Goal: Information Seeking & Learning: Learn about a topic

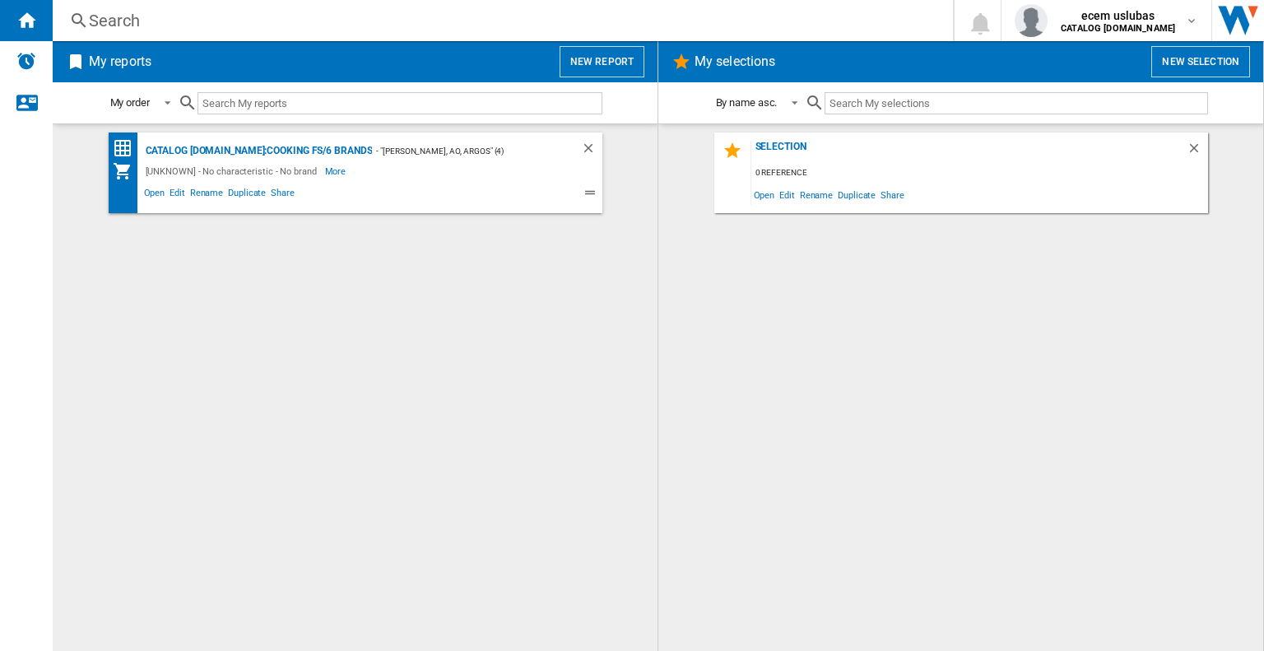
click at [302, 99] on input "text" at bounding box center [399, 103] width 405 height 22
paste input "JUi3AGHK"
type input "JUi3AGHK"
click at [307, 110] on input "text" at bounding box center [399, 103] width 405 height 22
paste input "CK100C210K"
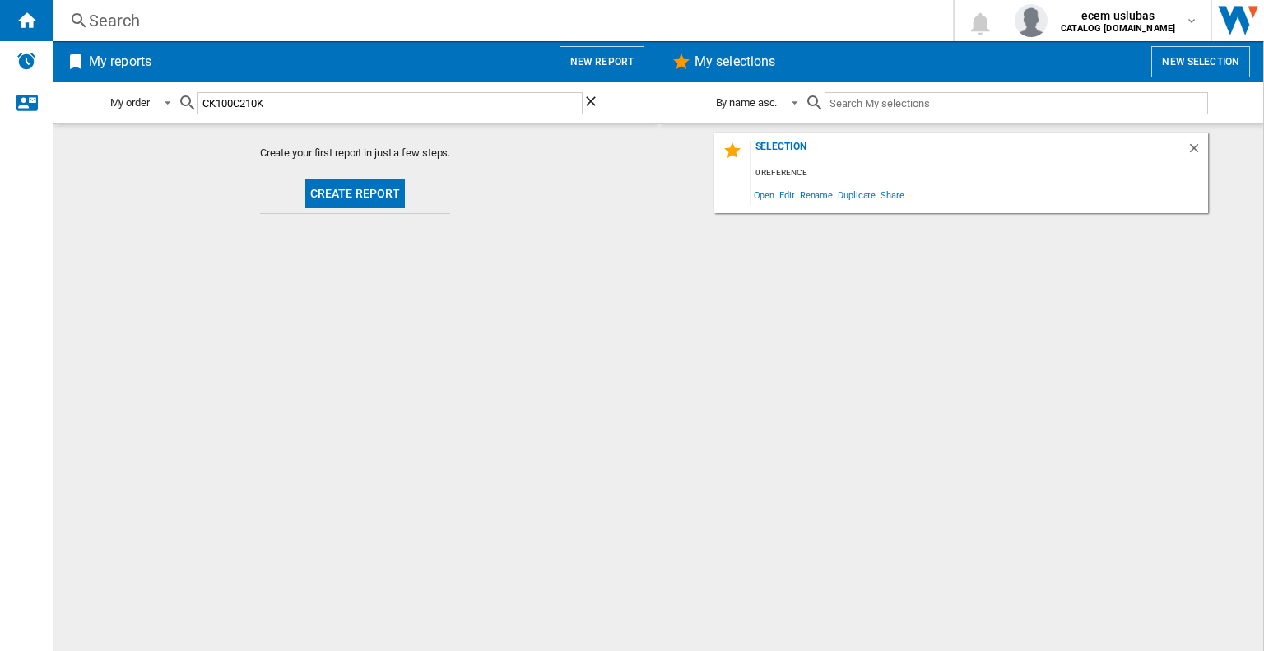
type input "CK100C210K"
click at [173, 95] on span at bounding box center [163, 102] width 20 height 15
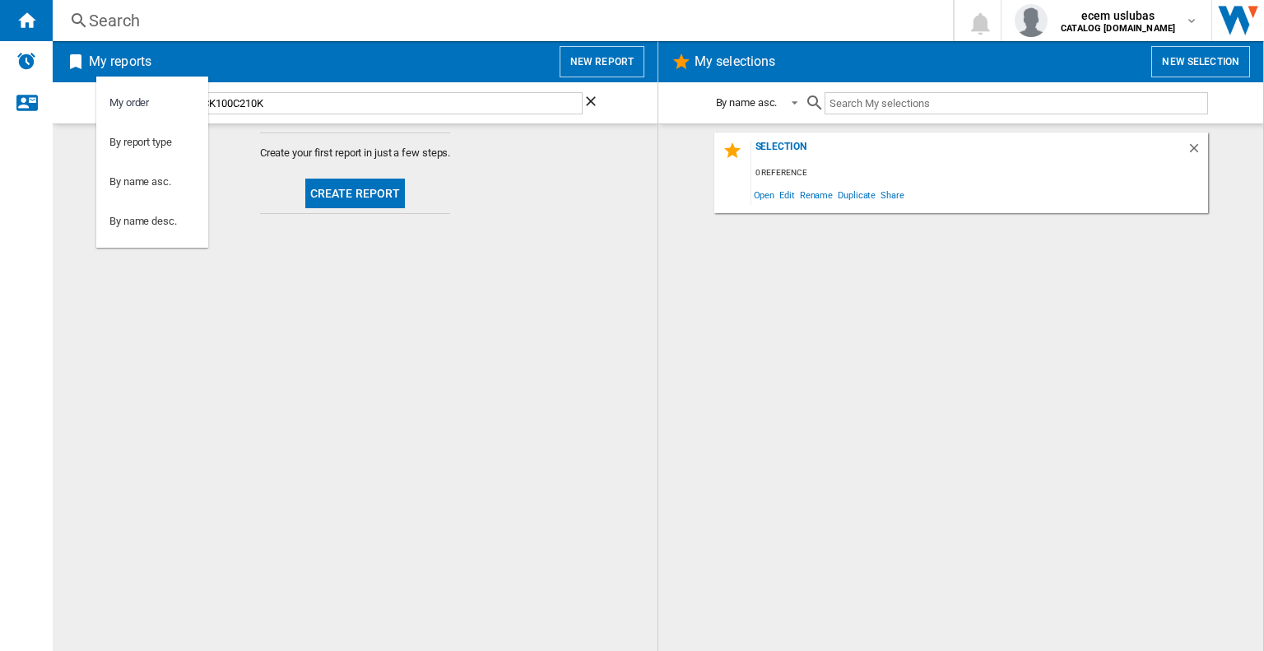
click at [138, 26] on md-backdrop at bounding box center [632, 325] width 1264 height 651
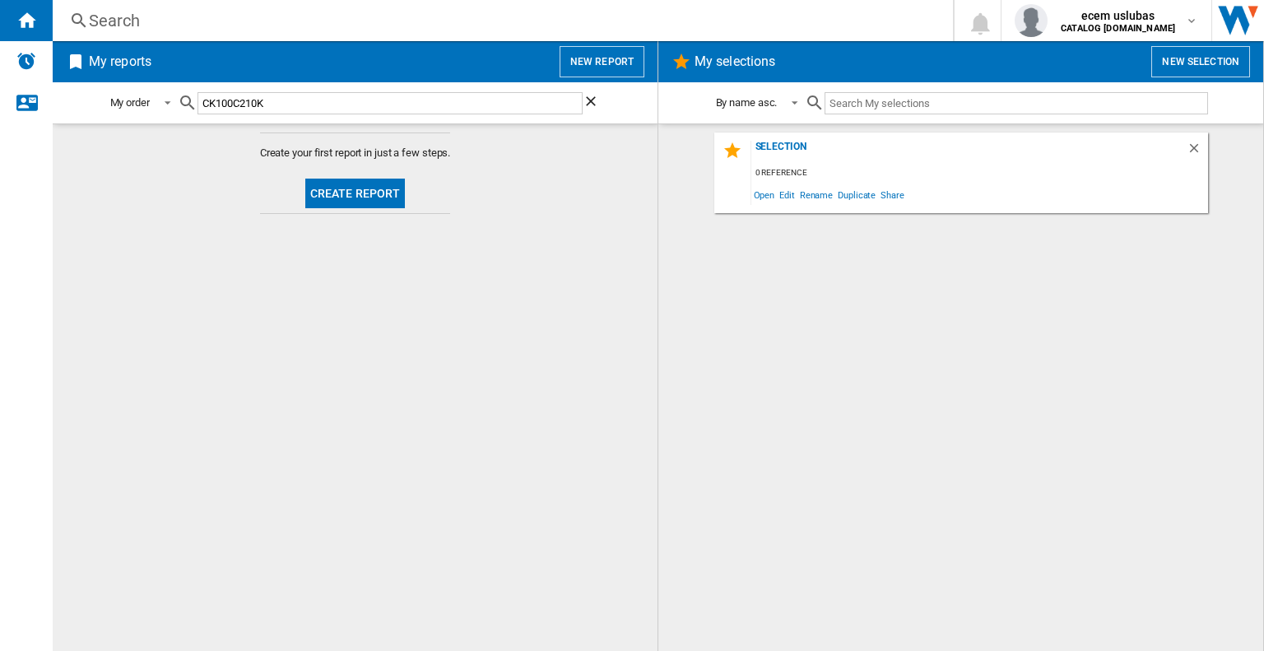
click at [168, 16] on div "Search" at bounding box center [499, 20] width 821 height 23
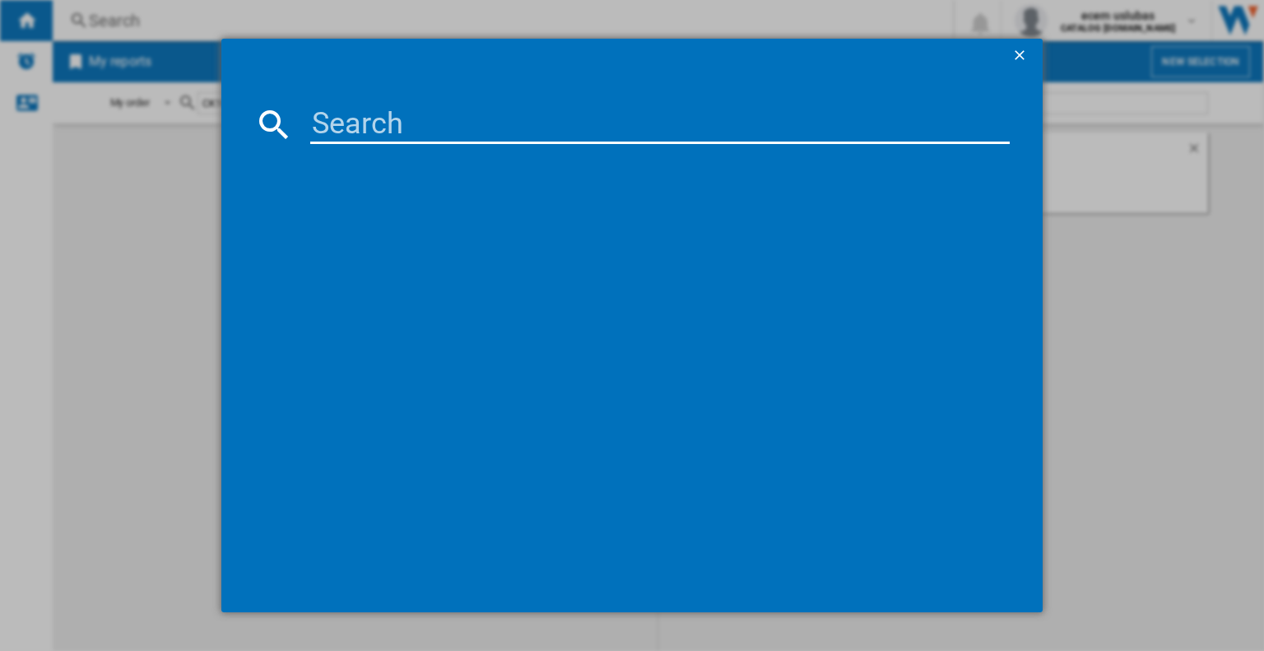
click at [369, 127] on input at bounding box center [659, 123] width 699 height 39
paste input "CK100C210K"
type input "CK100C210K"
click at [262, 113] on md-icon at bounding box center [273, 123] width 39 height 39
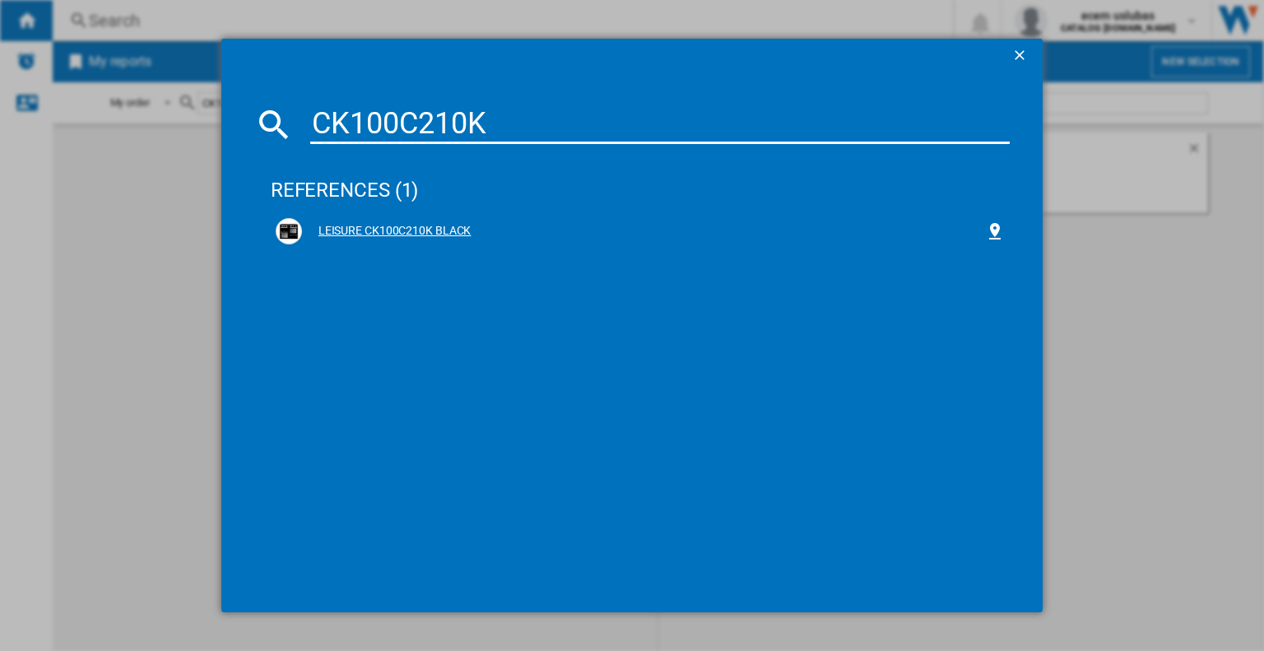
click at [425, 230] on div "LEISURE CK100C210K BLACK" at bounding box center [643, 231] width 683 height 16
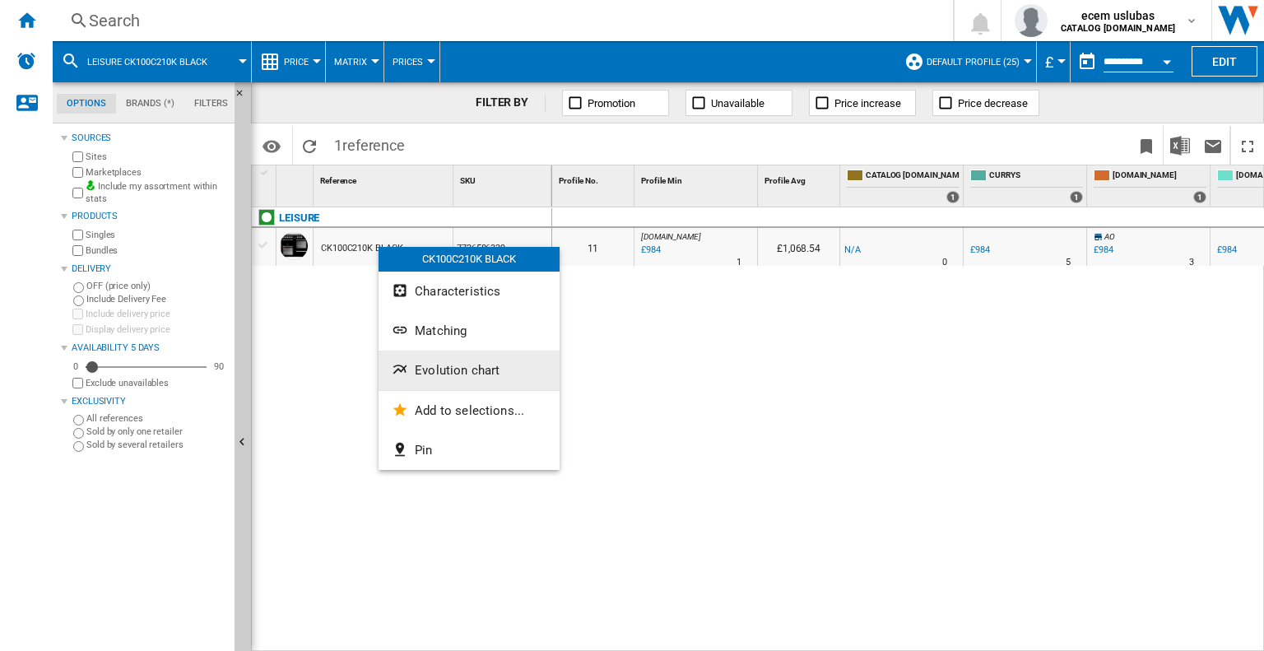
click at [466, 371] on span "Evolution chart" at bounding box center [457, 370] width 85 height 15
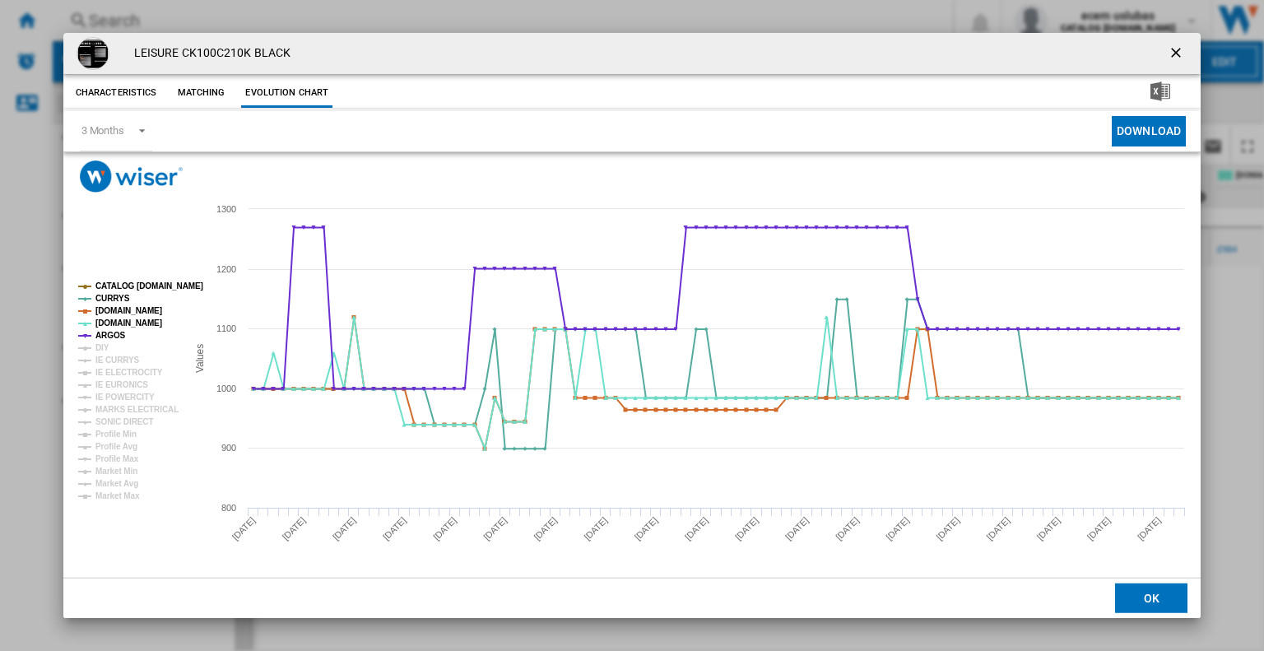
drag, startPoint x: 874, startPoint y: 54, endPoint x: 922, endPoint y: 35, distance: 51.3
click at [922, 35] on div "LEISURE CK100C210K BLACK" at bounding box center [631, 53] width 1137 height 41
drag, startPoint x: 861, startPoint y: 52, endPoint x: 874, endPoint y: 32, distance: 23.3
click at [885, 33] on div "LEISURE CK100C210K BLACK" at bounding box center [631, 53] width 1137 height 41
drag, startPoint x: 843, startPoint y: 43, endPoint x: 869, endPoint y: 45, distance: 26.4
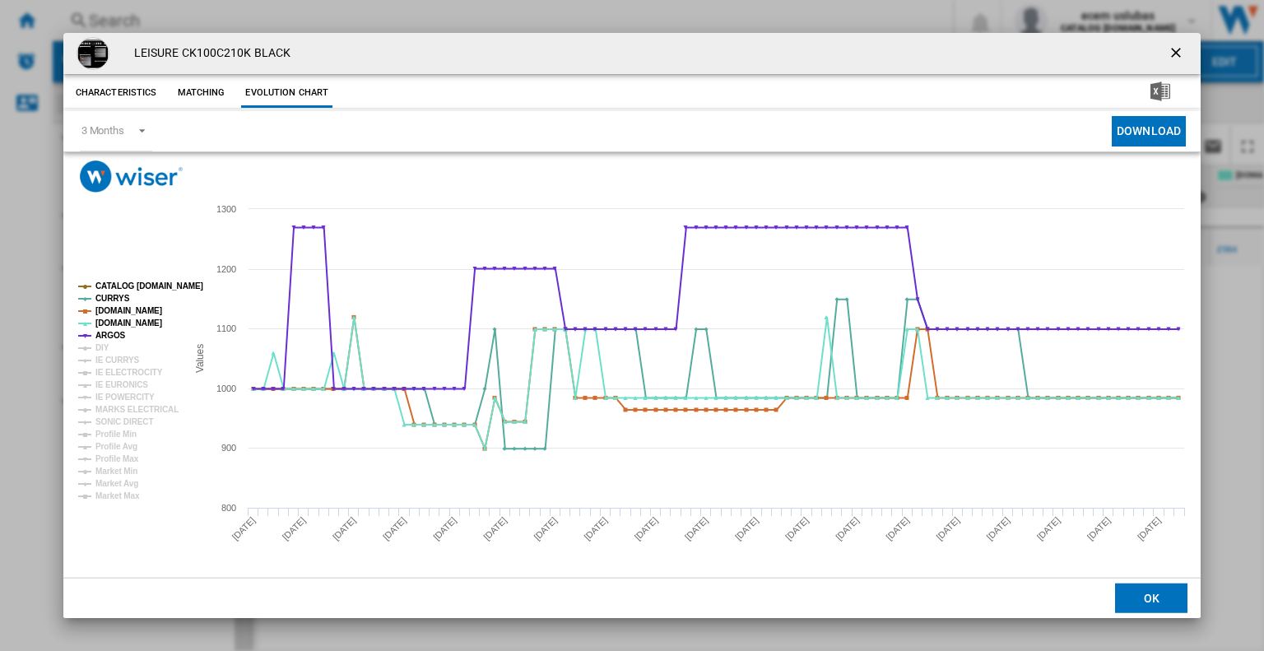
click at [887, 34] on div "LEISURE CK100C210K BLACK" at bounding box center [631, 53] width 1137 height 41
click at [127, 124] on md-select-value "3 Months" at bounding box center [116, 131] width 72 height 40
click at [114, 167] on div "6 Months" at bounding box center [102, 171] width 43 height 15
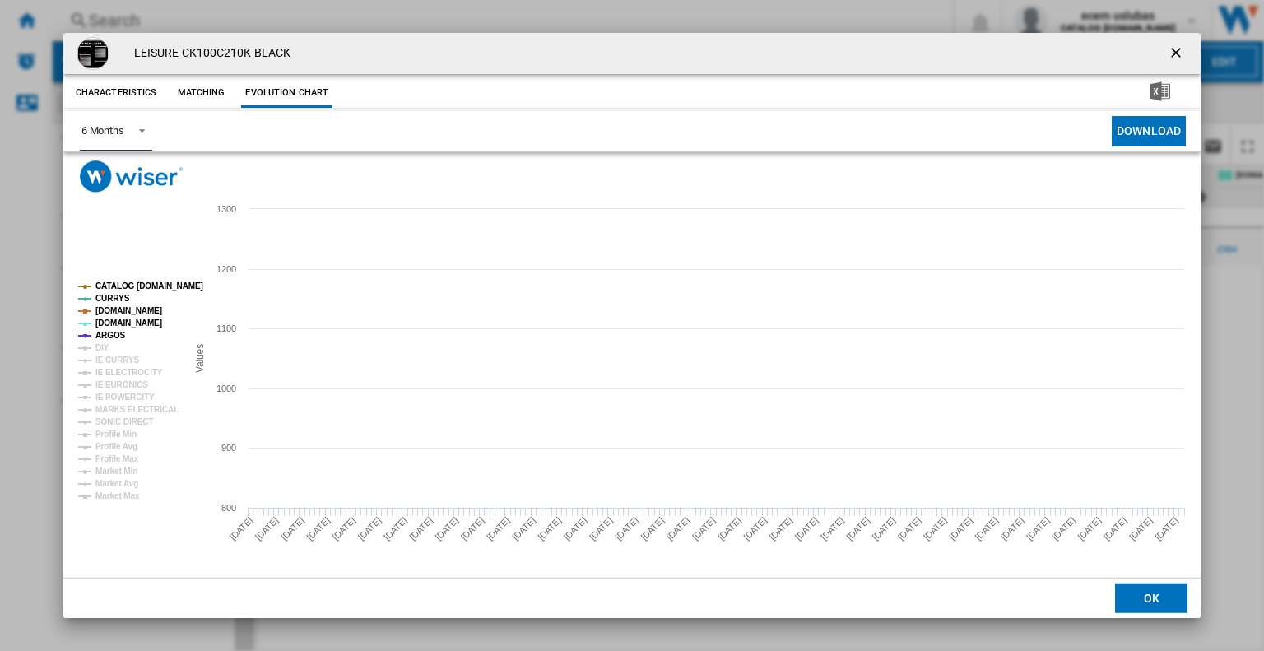
click at [114, 323] on tspan "AO.COM" at bounding box center [128, 322] width 67 height 9
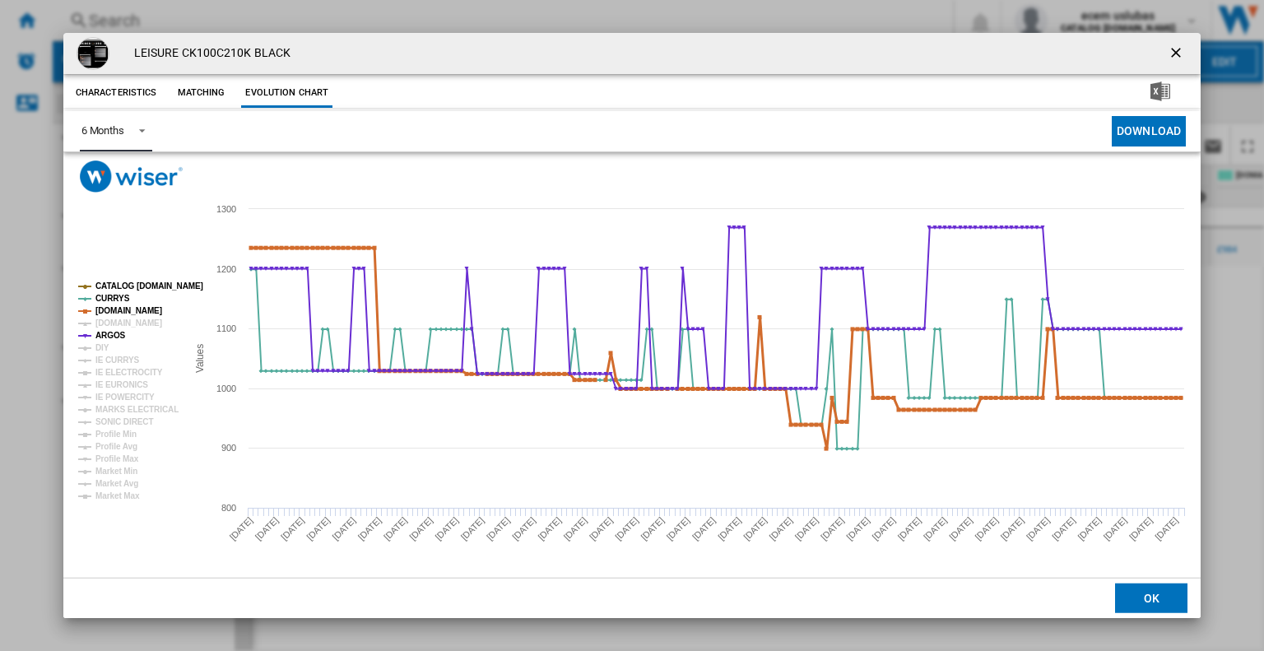
click at [118, 309] on tspan "AMAZON.CO.UK" at bounding box center [128, 310] width 67 height 9
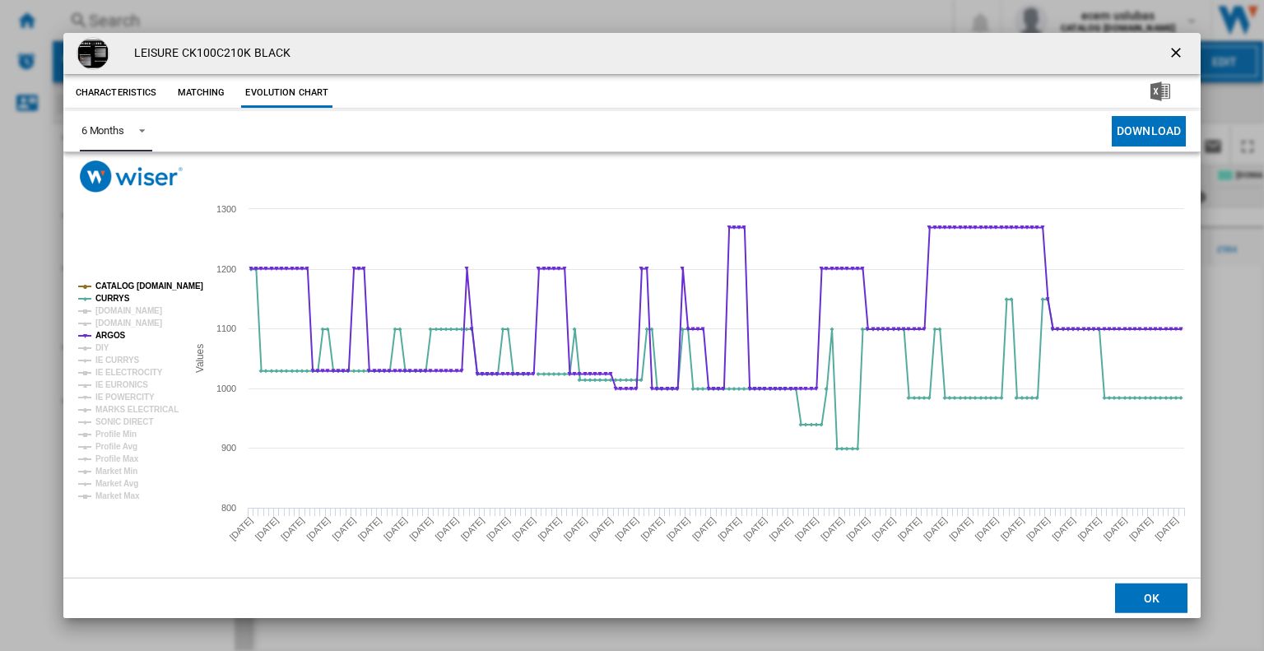
click at [123, 287] on tspan "CATALOG BEKO.UK" at bounding box center [149, 285] width 108 height 9
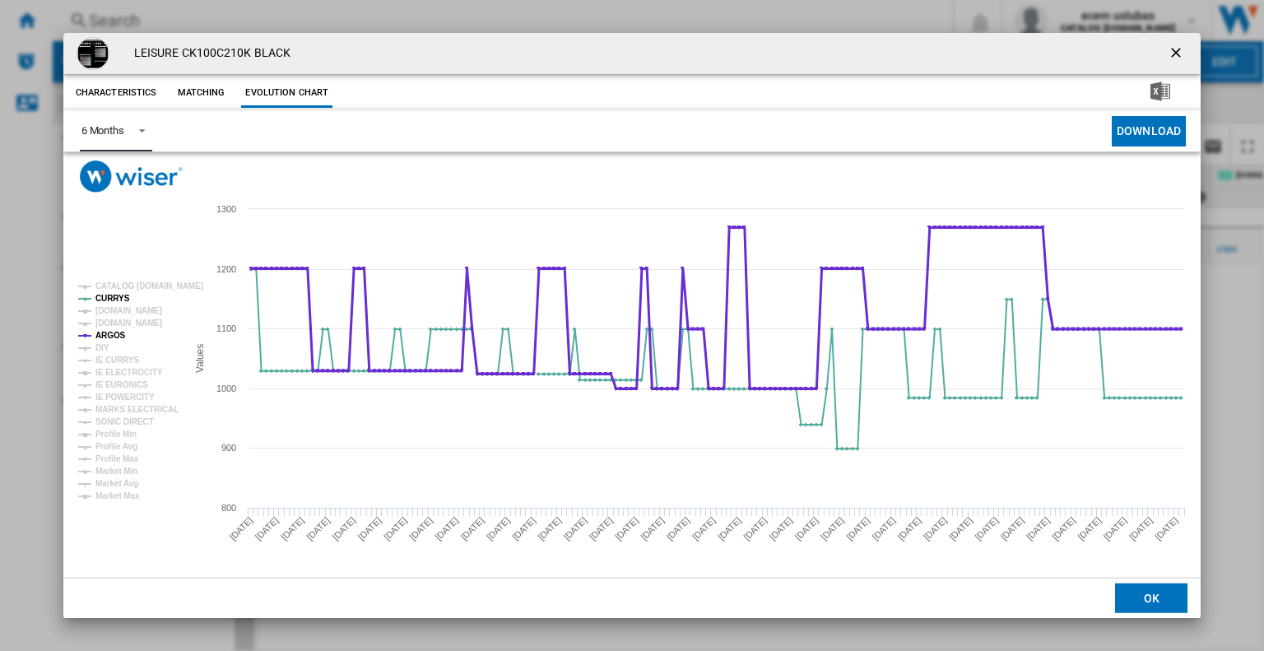
click at [114, 332] on tspan "ARGOS" at bounding box center [110, 335] width 30 height 9
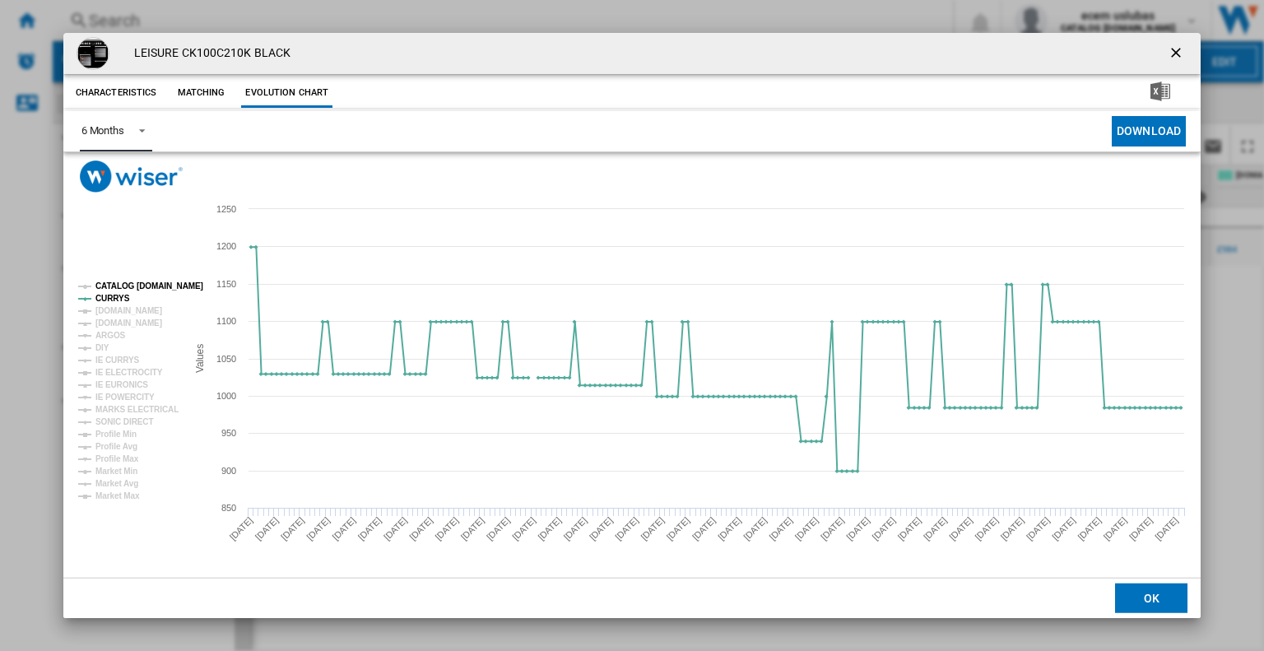
click at [118, 291] on g "CATALOG BEKO.UK CURRYS AMAZON.CO.UK AO.COM ARGOS DIY IE CURRYS IE ELECTROCITY I…" at bounding box center [140, 390] width 125 height 219
click at [117, 323] on tspan "AO.COM" at bounding box center [128, 322] width 67 height 9
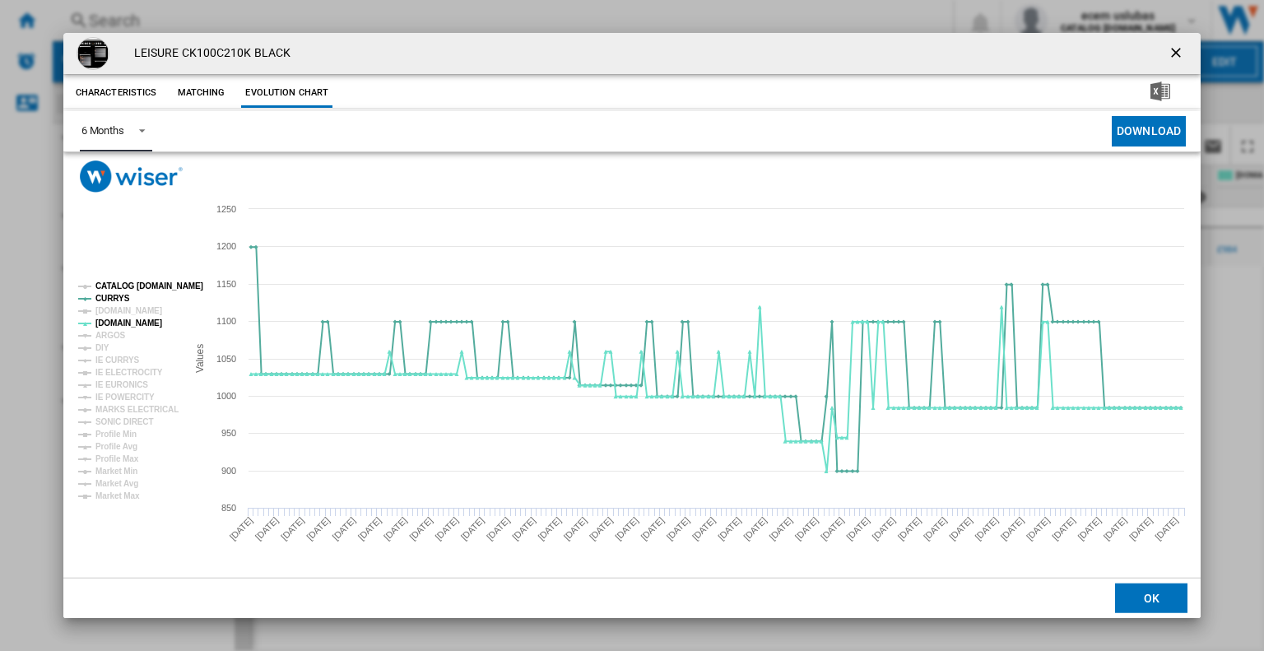
click at [114, 282] on tspan "CATALOG BEKO.UK" at bounding box center [149, 285] width 108 height 9
click at [118, 313] on tspan "AMAZON.CO.UK" at bounding box center [128, 310] width 67 height 9
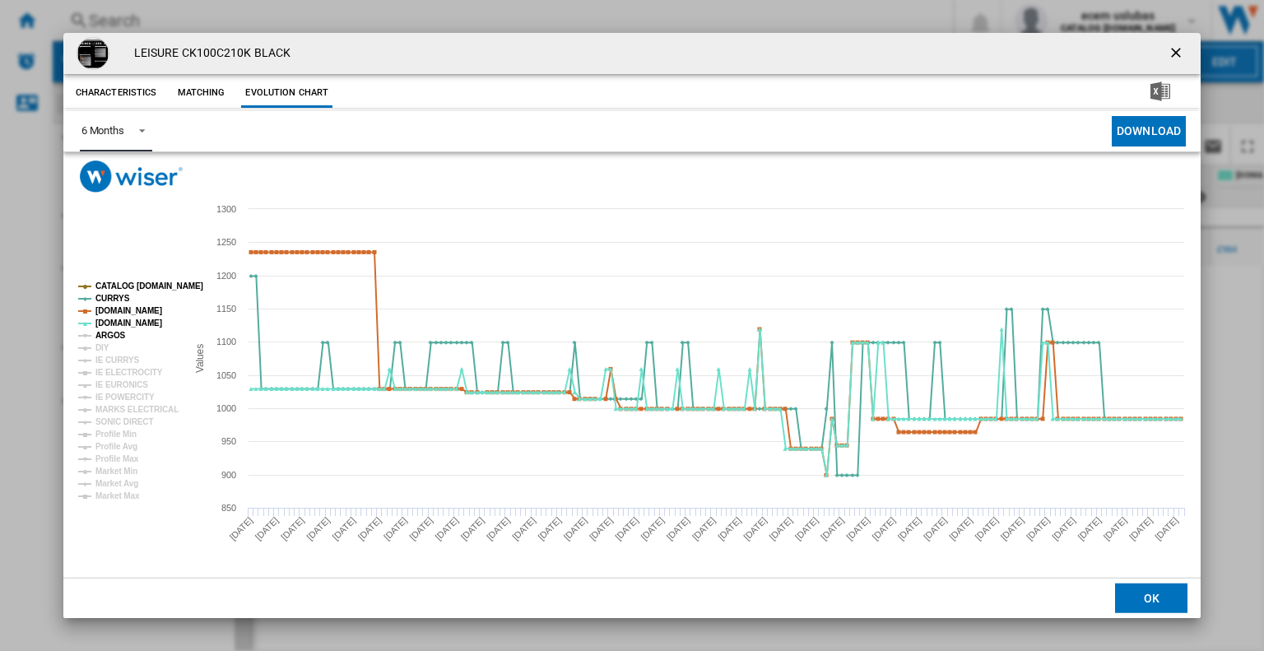
click at [112, 338] on tspan "ARGOS" at bounding box center [110, 335] width 30 height 9
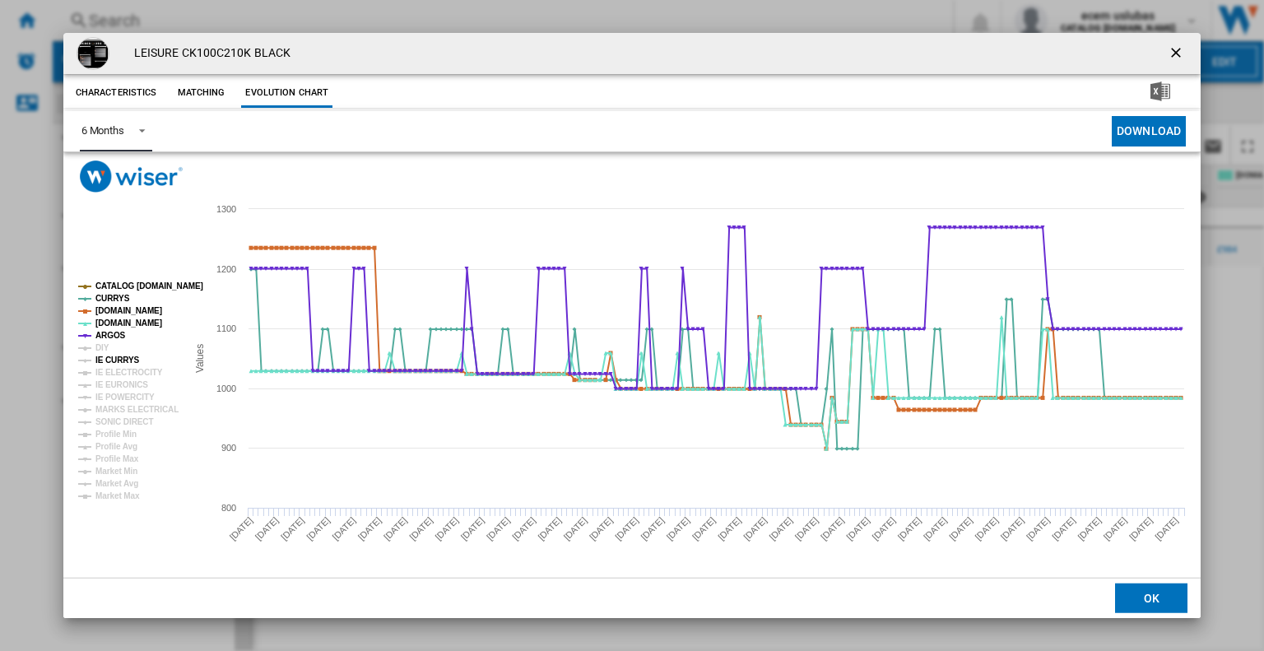
click at [109, 358] on tspan "IE CURRYS" at bounding box center [117, 359] width 44 height 9
drag, startPoint x: 110, startPoint y: 375, endPoint x: 110, endPoint y: 398, distance: 23.0
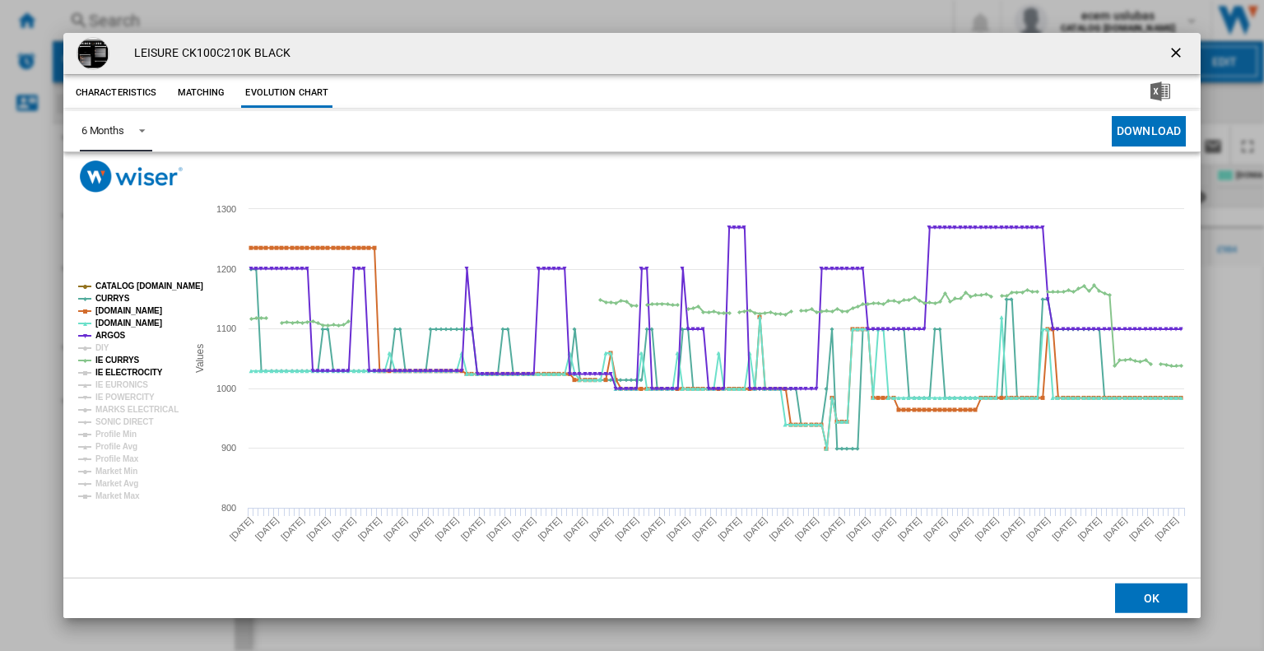
click at [110, 378] on g "CATALOG BEKO.UK CURRYS AMAZON.CO.UK AO.COM ARGOS DIY IE CURRYS IE ELECTROCITY I…" at bounding box center [140, 390] width 125 height 219
click at [110, 405] on tspan "MARKS ELECTRICAL" at bounding box center [136, 409] width 83 height 9
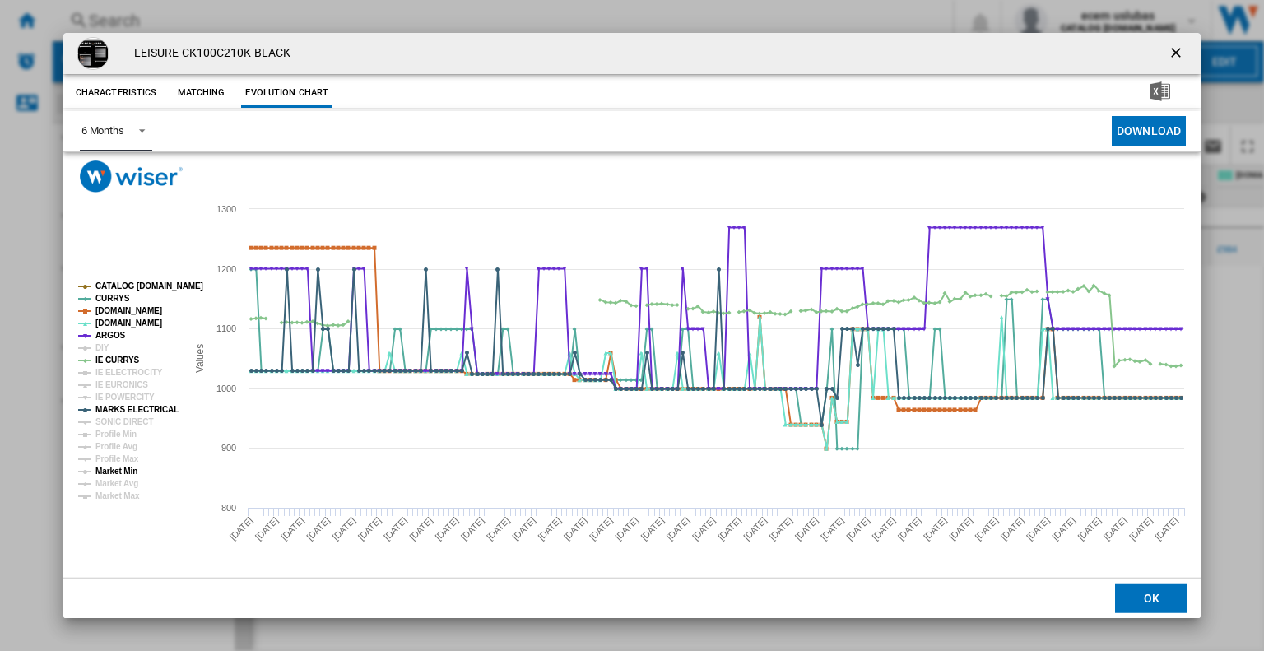
drag, startPoint x: 110, startPoint y: 473, endPoint x: 113, endPoint y: 493, distance: 19.9
click at [109, 476] on g "CATALOG BEKO.UK CURRYS AMAZON.CO.UK AO.COM ARGOS DIY IE CURRYS IE ELECTROCITY I…" at bounding box center [140, 390] width 125 height 219
click at [114, 496] on tspan "Market Max" at bounding box center [117, 495] width 44 height 9
